Goal: Information Seeking & Learning: Find specific fact

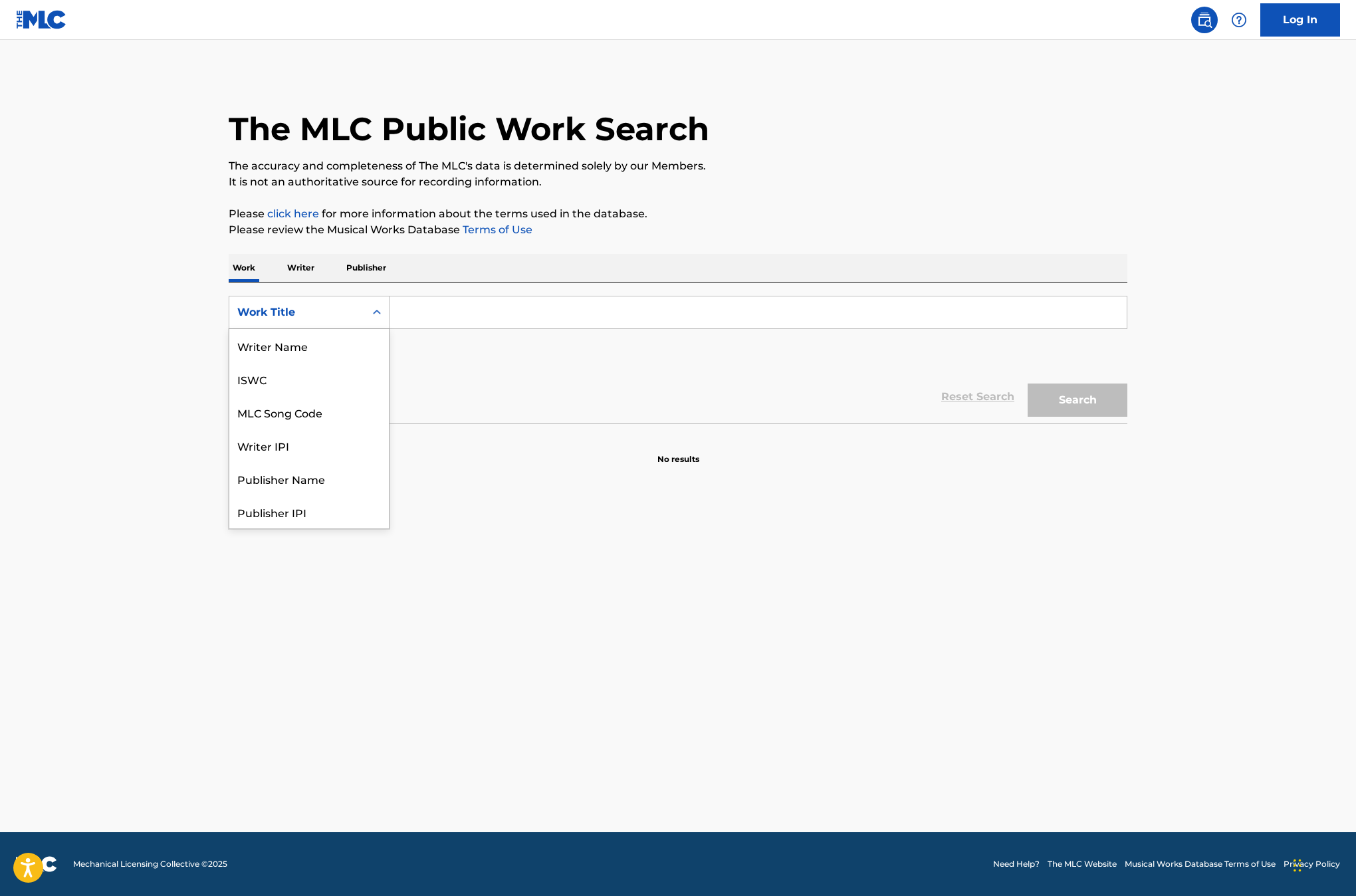
click at [373, 320] on div "Search Form" at bounding box center [377, 313] width 24 height 24
click at [354, 348] on div "MLC Song Code" at bounding box center [309, 346] width 159 height 33
click at [441, 308] on input "Search Form" at bounding box center [758, 313] width 737 height 32
paste input "DD859G"
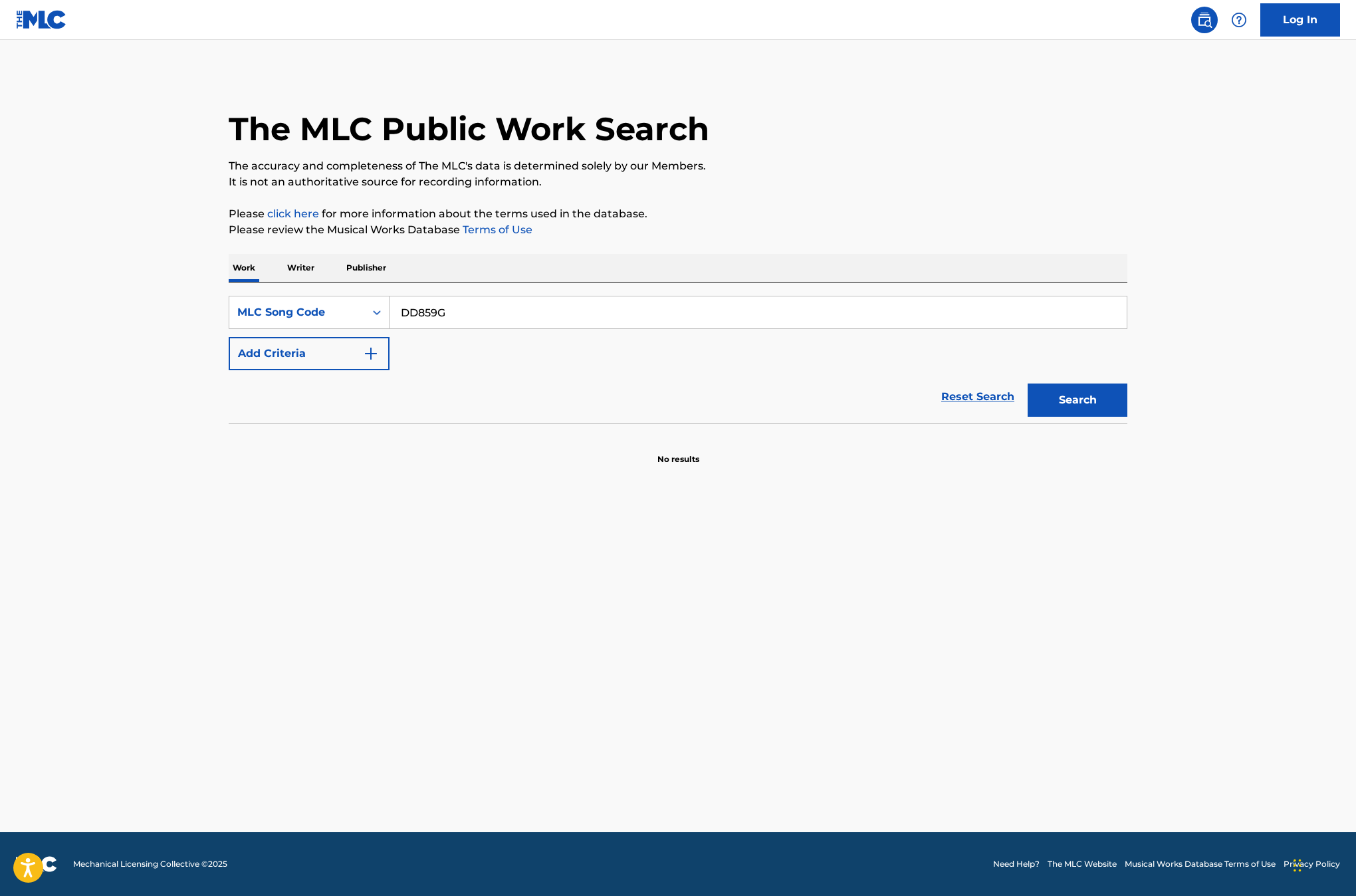
type input "DD859G"
click at [1028, 383] on button "Search" at bounding box center [1077, 400] width 100 height 33
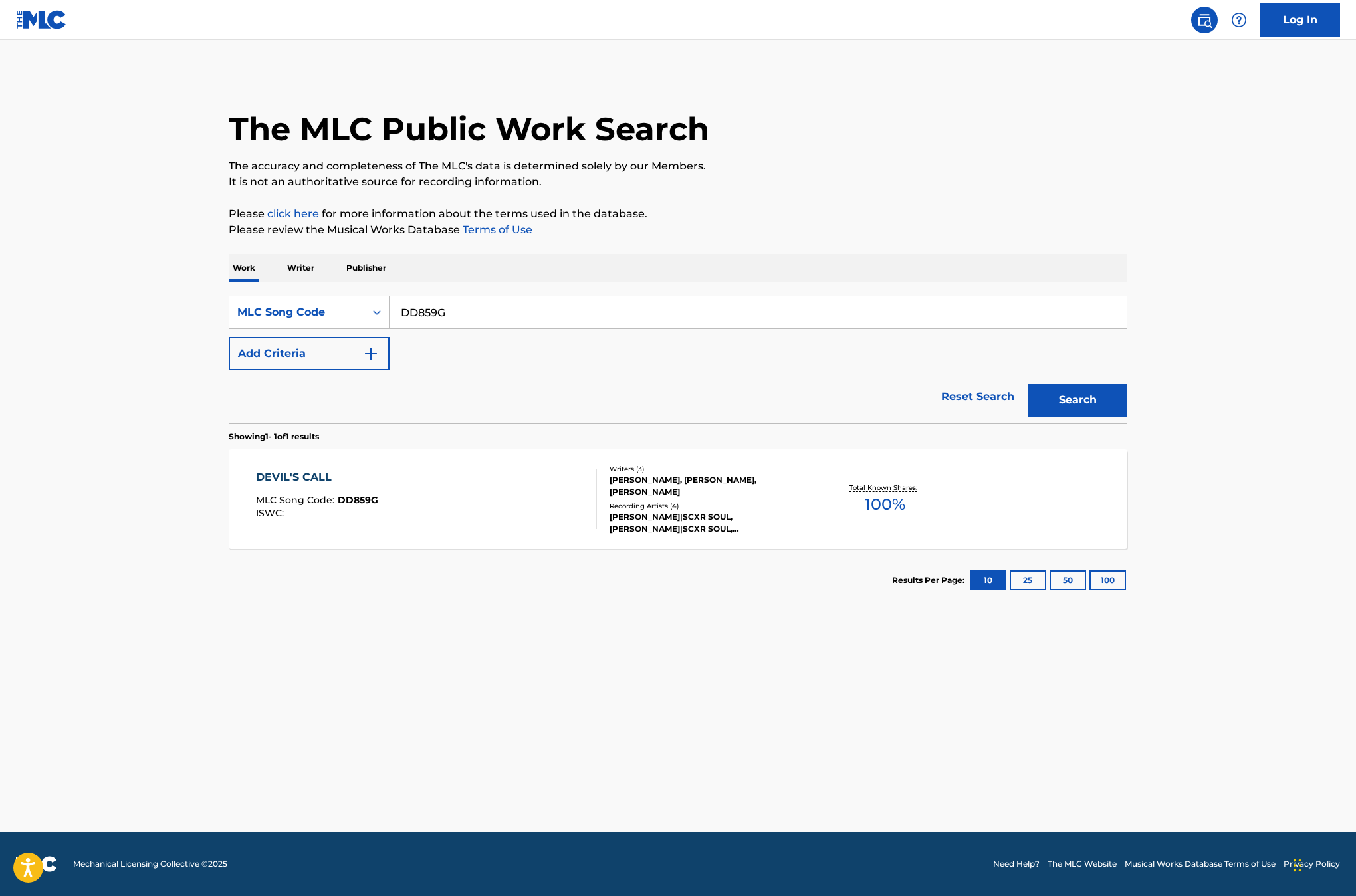
click at [464, 485] on div "DEVIL'S CALL MLC Song Code : DD859G ISWC :" at bounding box center [427, 498] width 341 height 60
